Goal: Transaction & Acquisition: Subscribe to service/newsletter

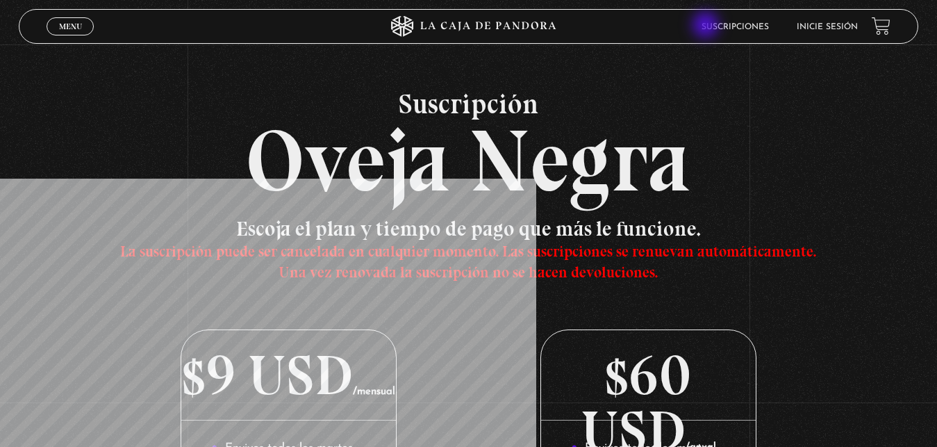
click at [738, 26] on link "Suscripciones" at bounding box center [735, 27] width 67 height 8
click at [815, 27] on link "Inicie sesión" at bounding box center [827, 27] width 61 height 8
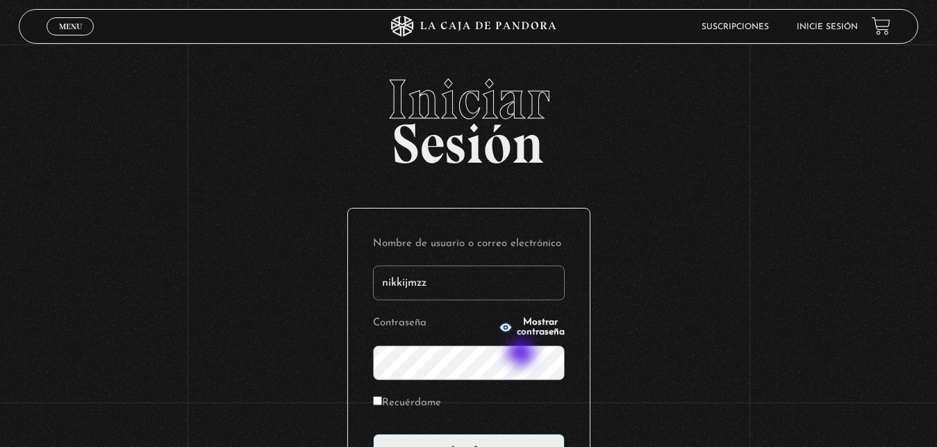
type input "nikkijmzz"
click at [373, 434] on input "Acceder" at bounding box center [469, 451] width 192 height 35
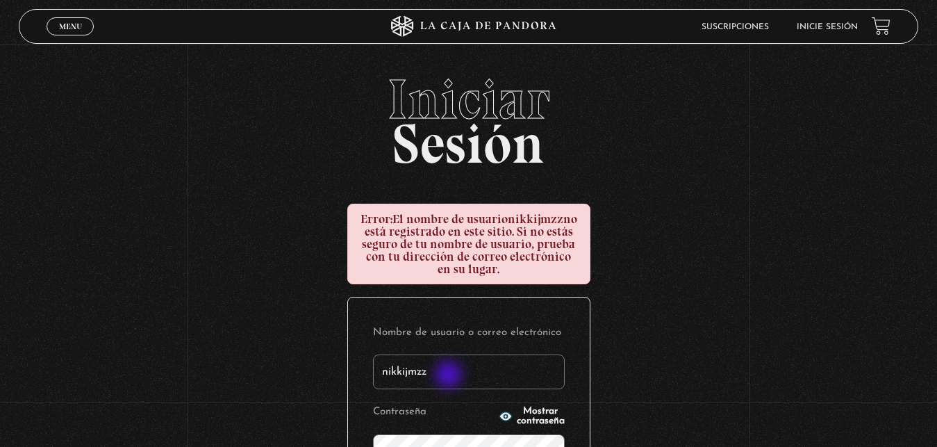
click at [450, 376] on input "nikkijmzz" at bounding box center [469, 371] width 192 height 35
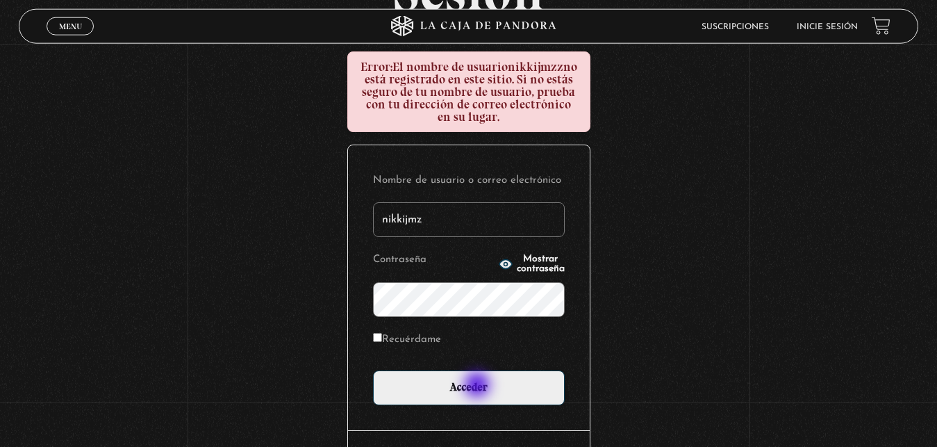
scroll to position [213, 0]
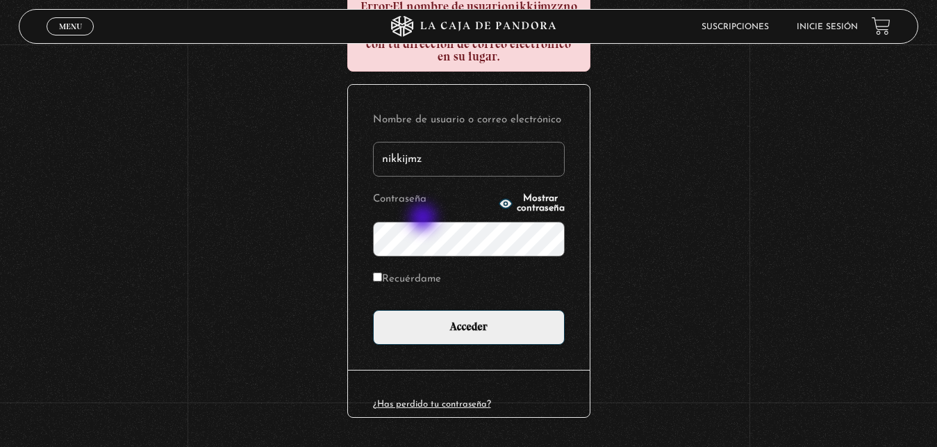
type input "nikkijmz"
click at [373, 310] on input "Acceder" at bounding box center [469, 327] width 192 height 35
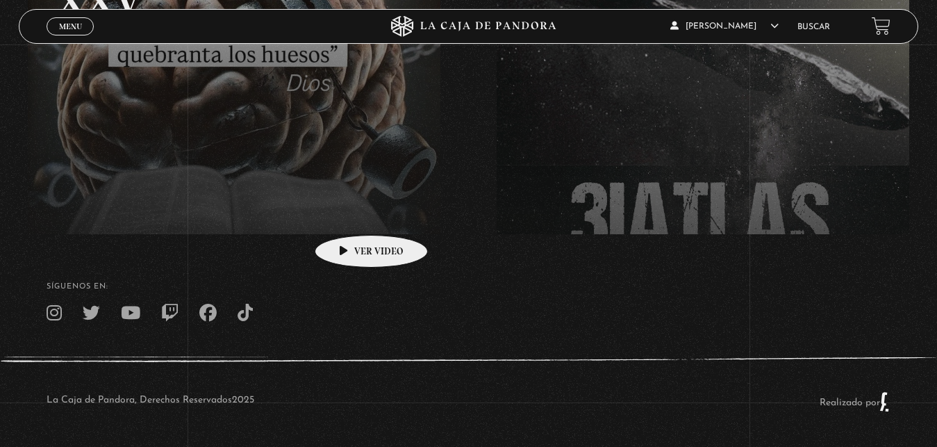
scroll to position [126, 0]
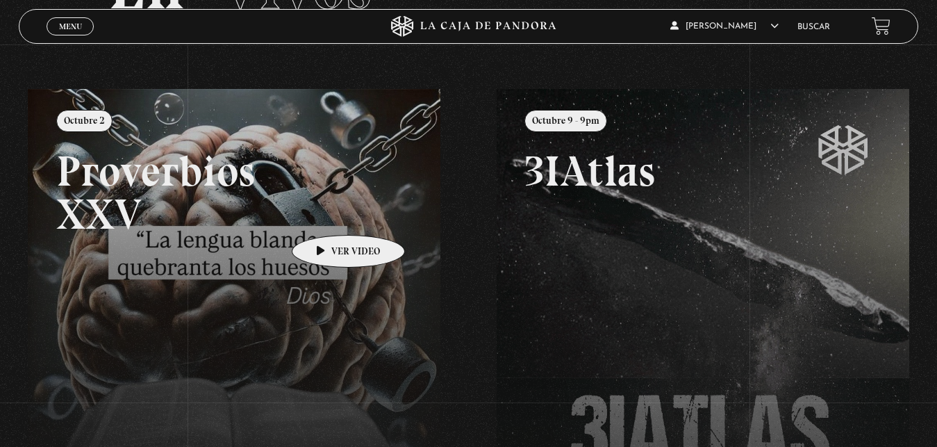
click at [327, 213] on link at bounding box center [496, 312] width 937 height 447
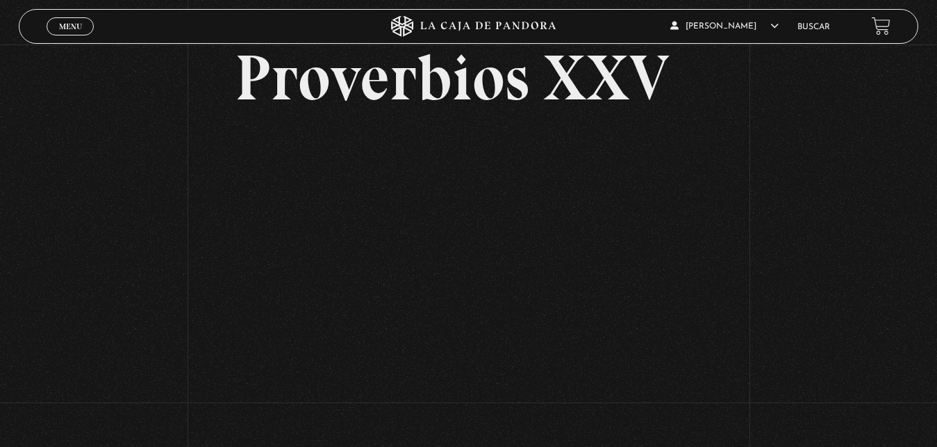
scroll to position [142, 0]
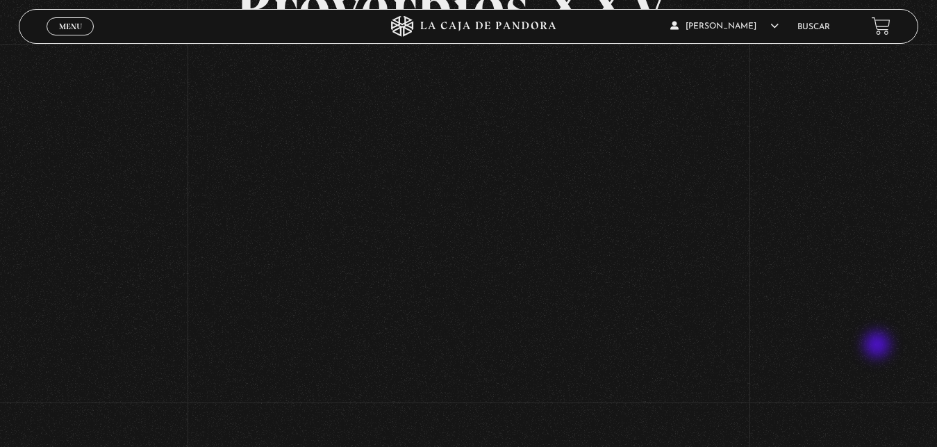
click at [879, 345] on div "Volver [DATE] Proverbios XXV" at bounding box center [468, 151] width 937 height 497
